Goal: Task Accomplishment & Management: Manage account settings

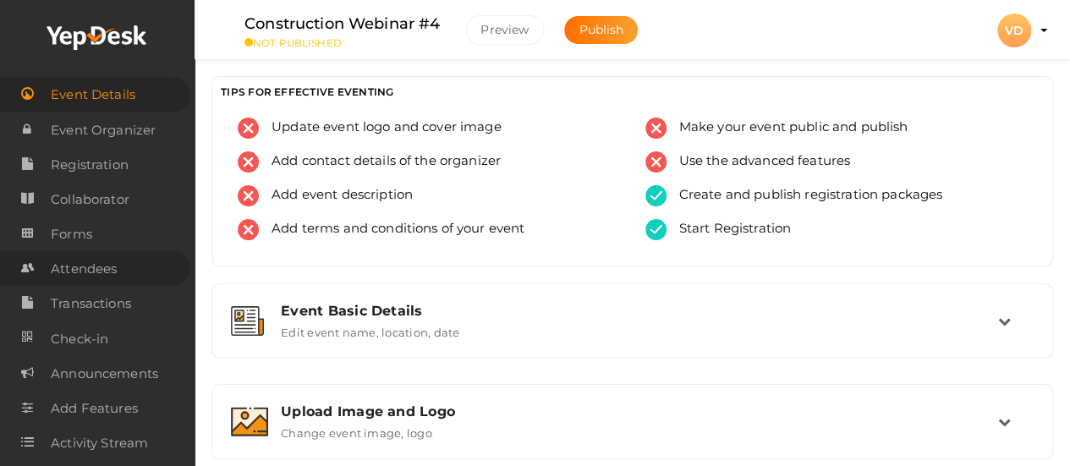
click at [96, 270] on span "Attendees" at bounding box center [84, 269] width 66 height 34
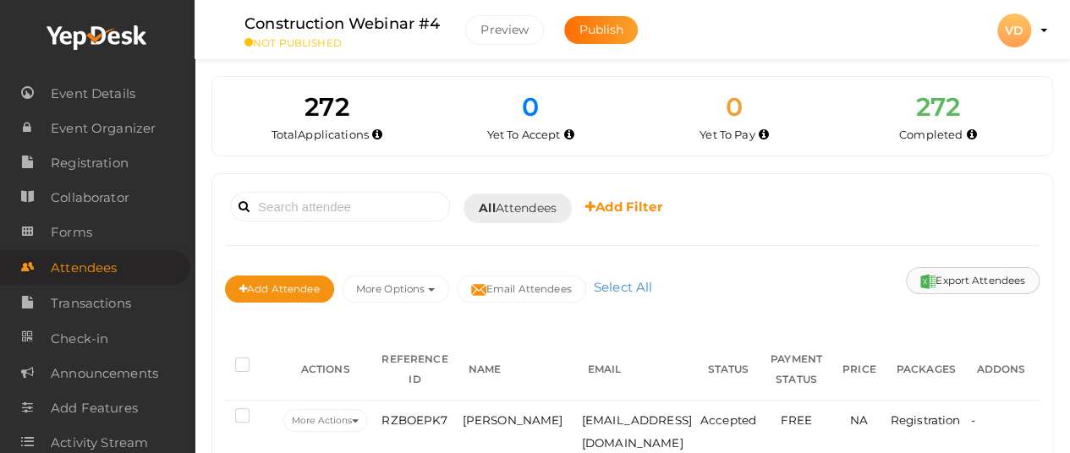
click at [969, 283] on button "Export Attendees" at bounding box center [973, 280] width 134 height 27
click at [107, 158] on span "Registration" at bounding box center [90, 163] width 78 height 34
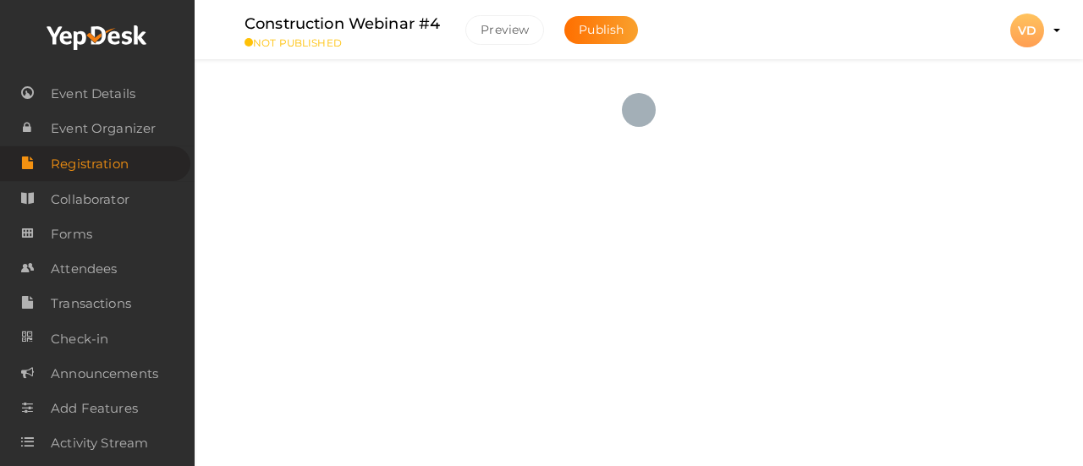
checkbox input "true"
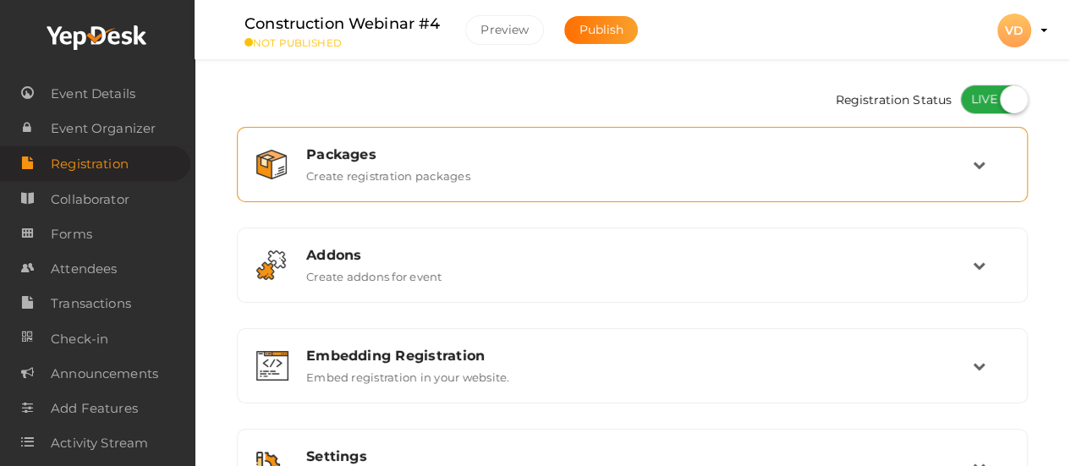
click at [413, 187] on div "Packages Create registration packages" at bounding box center [632, 164] width 772 height 57
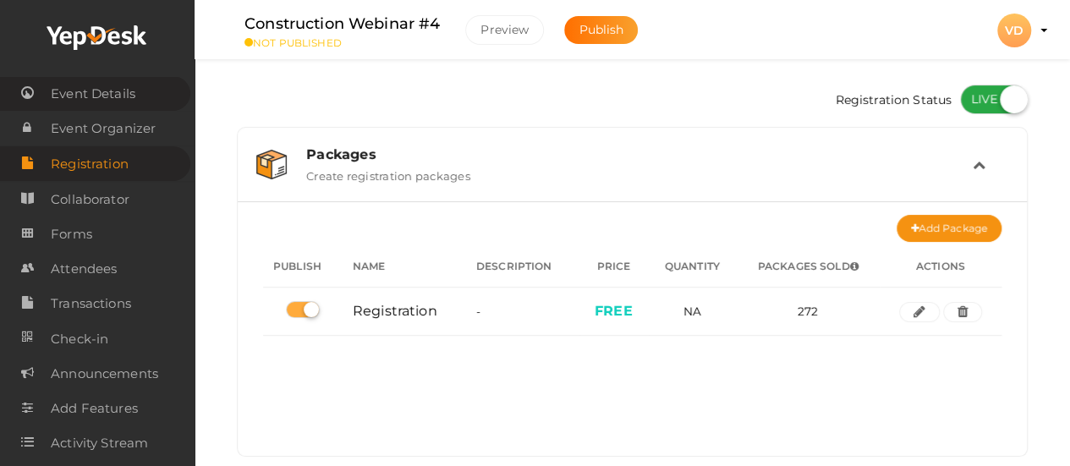
click at [133, 99] on span "Event Details" at bounding box center [93, 94] width 85 height 34
